Goal: Information Seeking & Learning: Learn about a topic

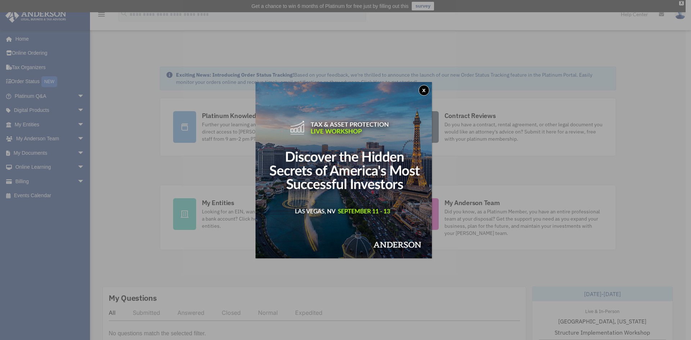
click at [428, 90] on button "x" at bounding box center [423, 90] width 11 height 11
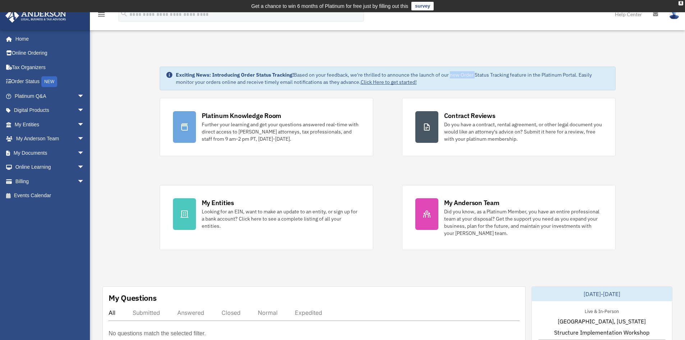
drag, startPoint x: 451, startPoint y: 74, endPoint x: 476, endPoint y: 72, distance: 24.9
click at [476, 72] on div "Exciting News: Introducing Order Status Tracking! Based on your feedback, we're…" at bounding box center [393, 78] width 434 height 14
click at [499, 74] on div "Exciting News: Introducing Order Status Tracking! Based on your feedback, we're…" at bounding box center [393, 78] width 434 height 14
click at [377, 82] on link "Click Here to get started!" at bounding box center [389, 82] width 56 height 6
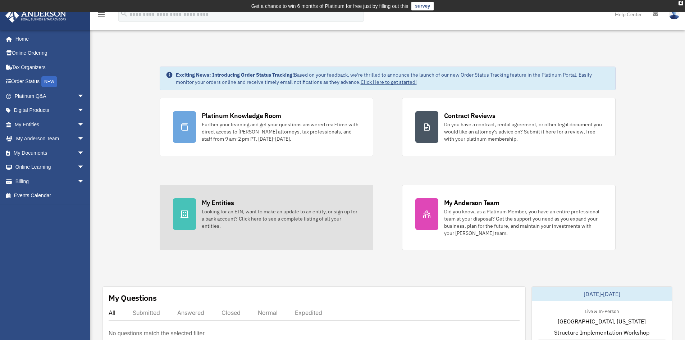
click at [232, 214] on div "Looking for an EIN, want to make an update to an entity, or sign up for a bank …" at bounding box center [281, 219] width 158 height 22
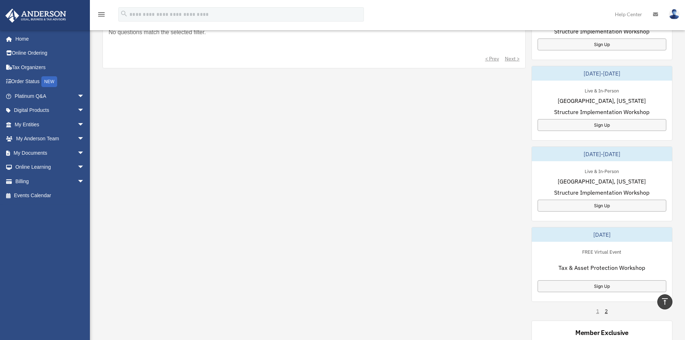
scroll to position [432, 0]
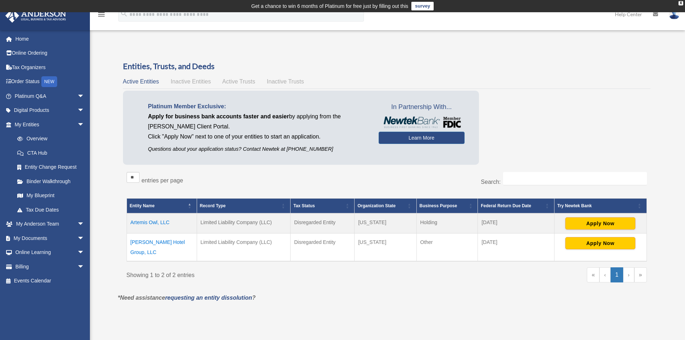
click at [195, 81] on span "Inactive Entities" at bounding box center [191, 81] width 40 height 6
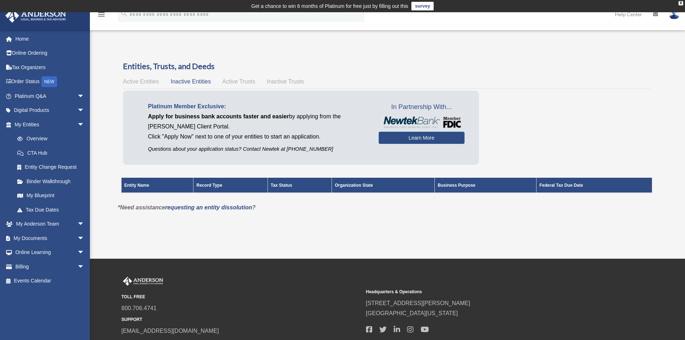
click at [146, 83] on span "Active Entities" at bounding box center [141, 81] width 36 height 6
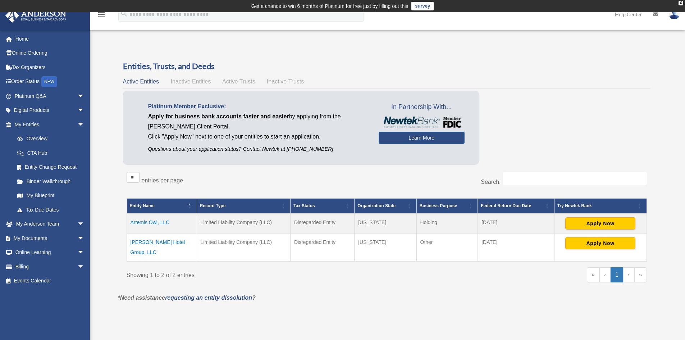
click at [247, 83] on span "Active Trusts" at bounding box center [238, 81] width 33 height 6
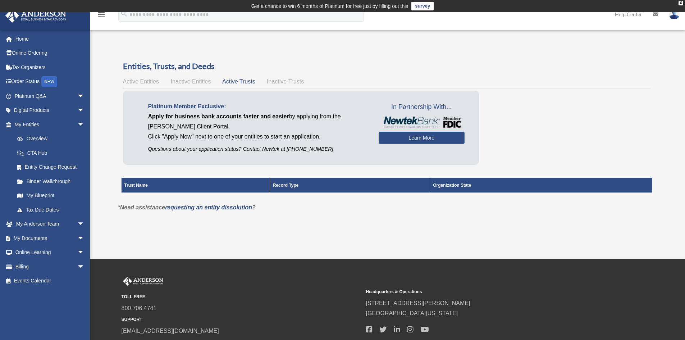
click at [288, 82] on span "Inactive Trusts" at bounding box center [285, 81] width 37 height 6
click at [139, 82] on span "Active Entities" at bounding box center [141, 81] width 36 height 6
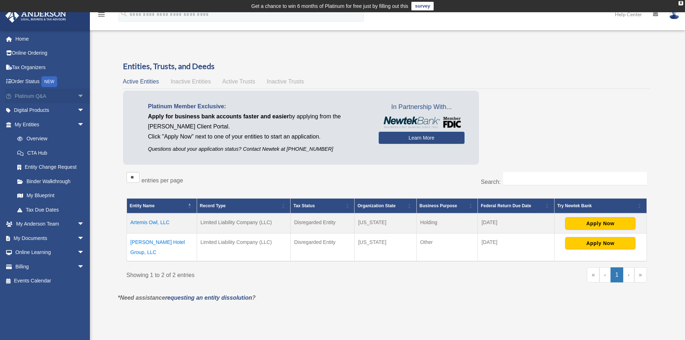
click at [78, 97] on span "arrow_drop_down" at bounding box center [84, 96] width 14 height 15
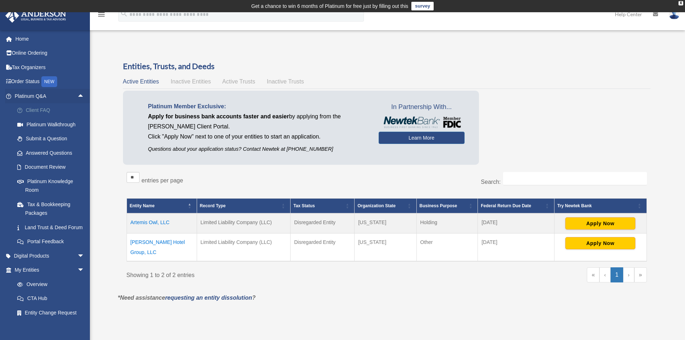
click at [32, 112] on link "Client FAQ" at bounding box center [52, 110] width 85 height 14
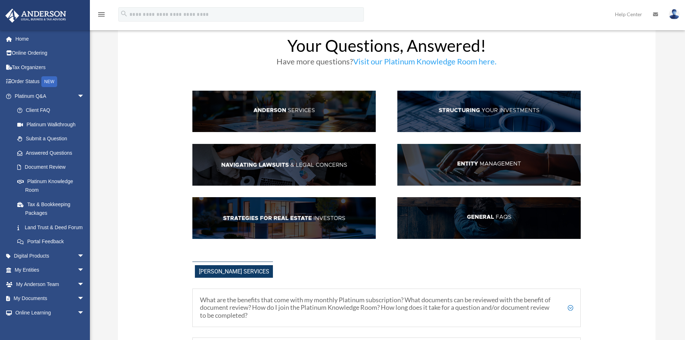
scroll to position [116, 0]
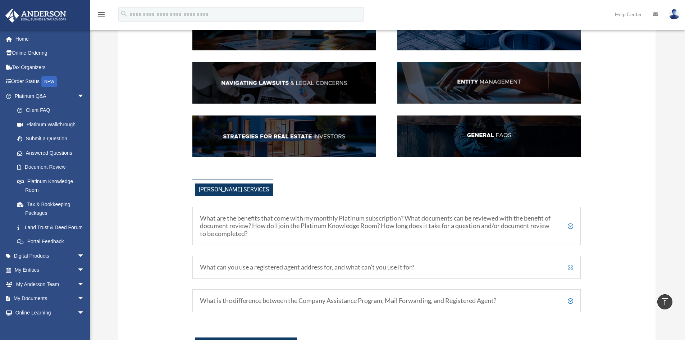
click at [446, 231] on h5 "What are the benefits that come with my monthly Platinum subscription? What doc…" at bounding box center [386, 225] width 373 height 23
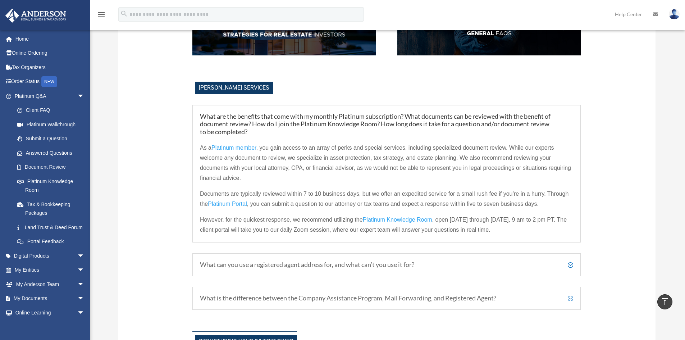
scroll to position [224, 0]
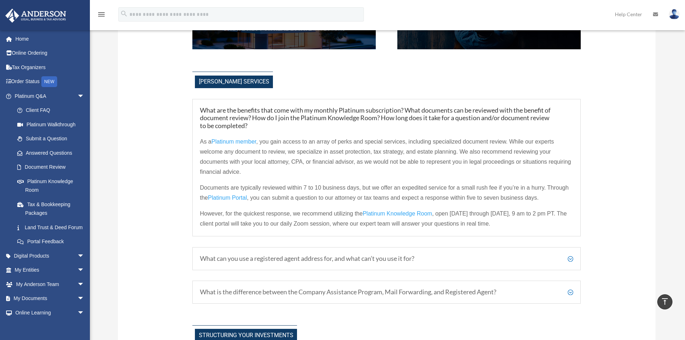
drag, startPoint x: 237, startPoint y: 151, endPoint x: 301, endPoint y: 172, distance: 67.1
click at [301, 172] on p "As a Platinum member , you gain access to an array of perks and special service…" at bounding box center [386, 160] width 373 height 46
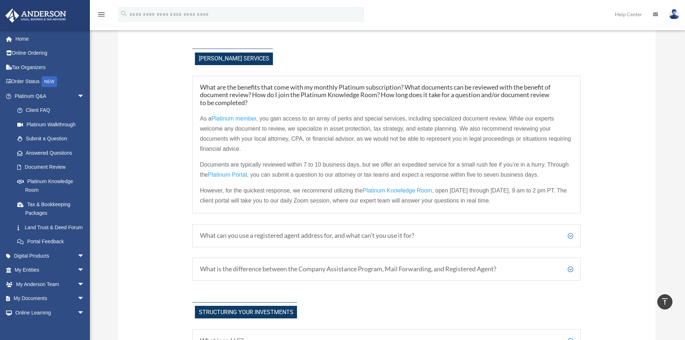
scroll to position [260, 0]
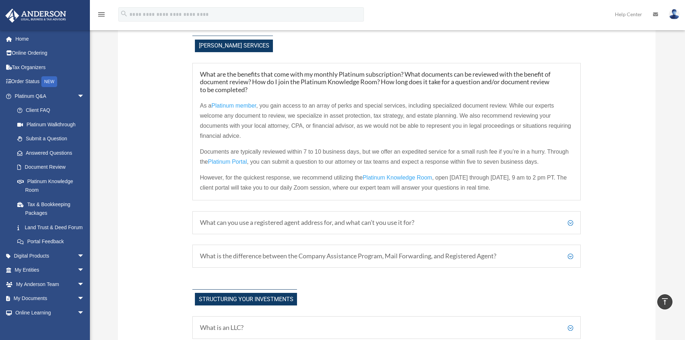
click at [235, 104] on span "Platinum member" at bounding box center [234, 106] width 45 height 6
click at [263, 225] on h5 "What can you use a registered agent address for, and what can’t you use it for?" at bounding box center [386, 223] width 373 height 8
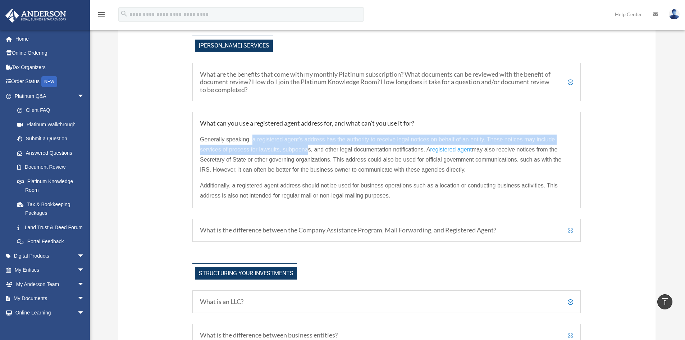
drag, startPoint x: 254, startPoint y: 138, endPoint x: 308, endPoint y: 153, distance: 56.4
click at [308, 153] on p "Generally speaking, a registered agent’s address has the authority to receive l…" at bounding box center [386, 158] width 373 height 46
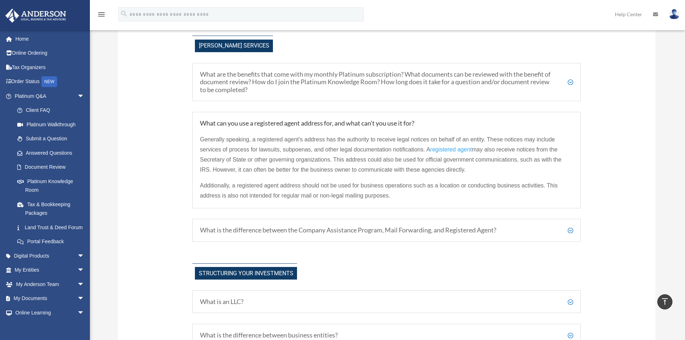
click at [331, 229] on h5 "What is the difference between the Company Assistance Program, Mail Forwarding,…" at bounding box center [386, 230] width 373 height 8
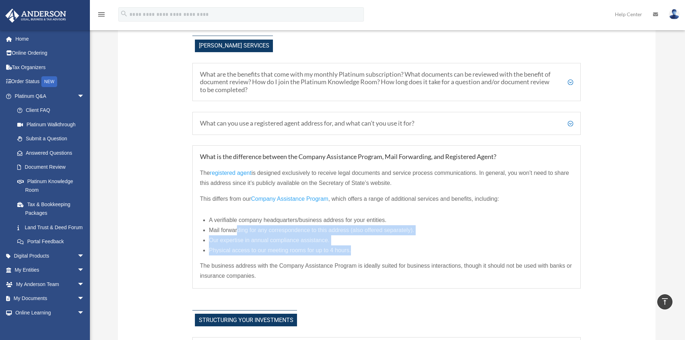
drag, startPoint x: 238, startPoint y: 229, endPoint x: 381, endPoint y: 252, distance: 144.7
click at [381, 252] on ul "A verifiable company headquarters/business address for your entities. Mail forw…" at bounding box center [391, 235] width 364 height 40
click at [401, 240] on li "Our expertise in annual compliance assistance." at bounding box center [391, 240] width 364 height 10
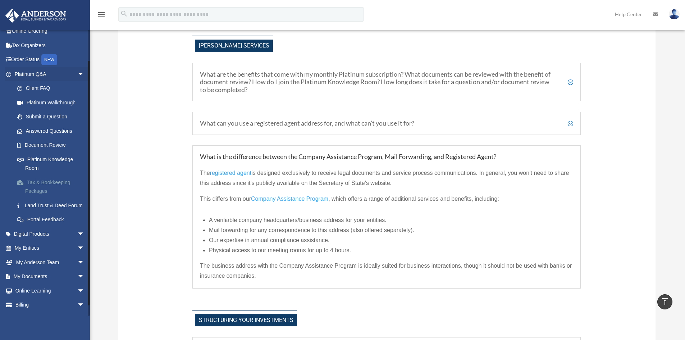
scroll to position [43, 0]
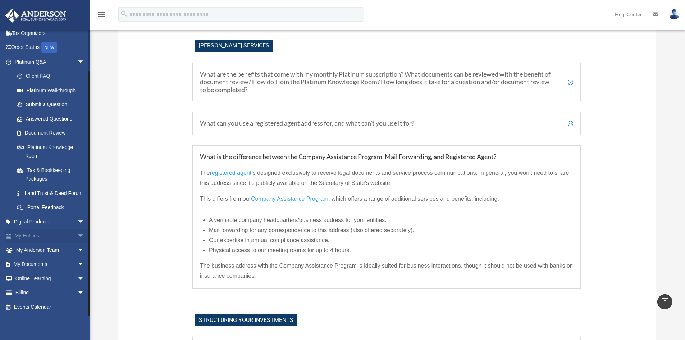
click at [36, 236] on link "My Entities arrow_drop_down" at bounding box center [50, 236] width 90 height 14
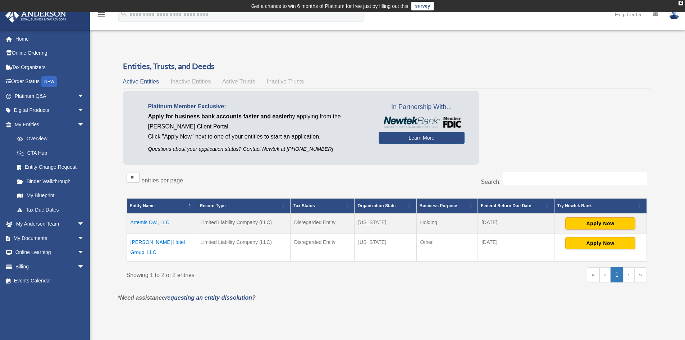
click at [146, 223] on td "Artemis Owl, LLC" at bounding box center [162, 223] width 70 height 20
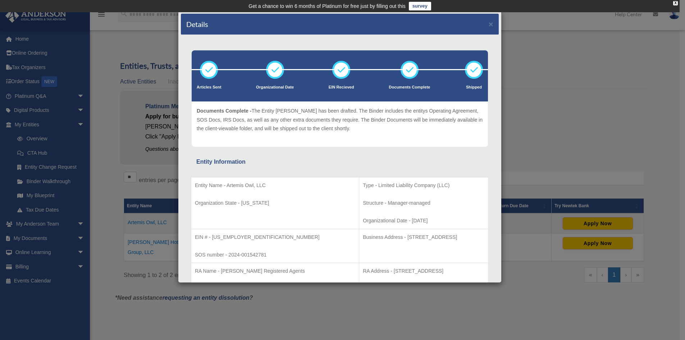
click at [261, 162] on div "Entity Information" at bounding box center [339, 162] width 287 height 10
